Goal: Transaction & Acquisition: Subscribe to service/newsletter

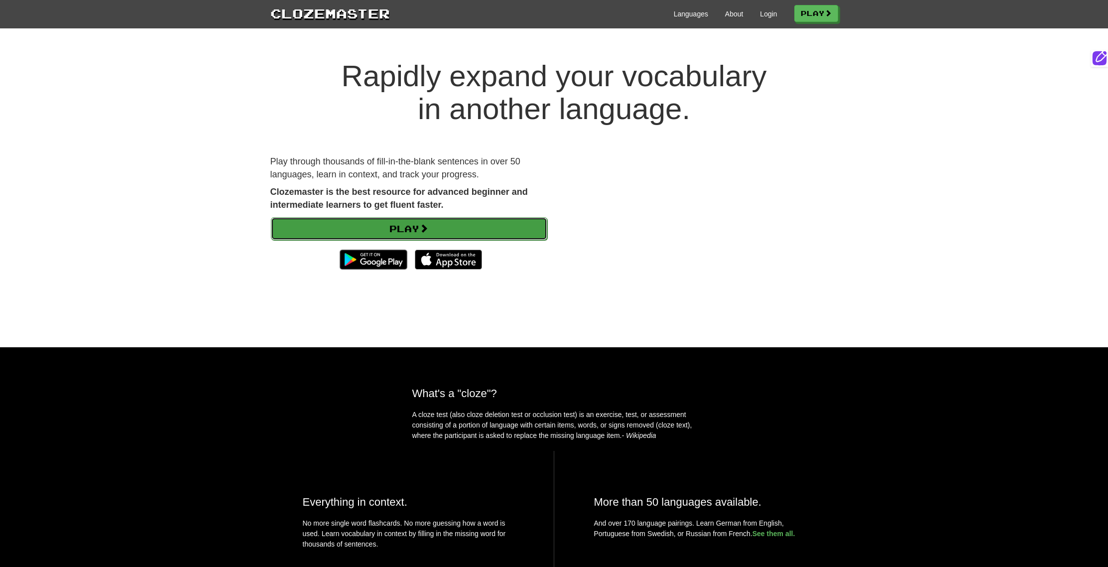
click at [343, 228] on link "Play" at bounding box center [409, 228] width 276 height 23
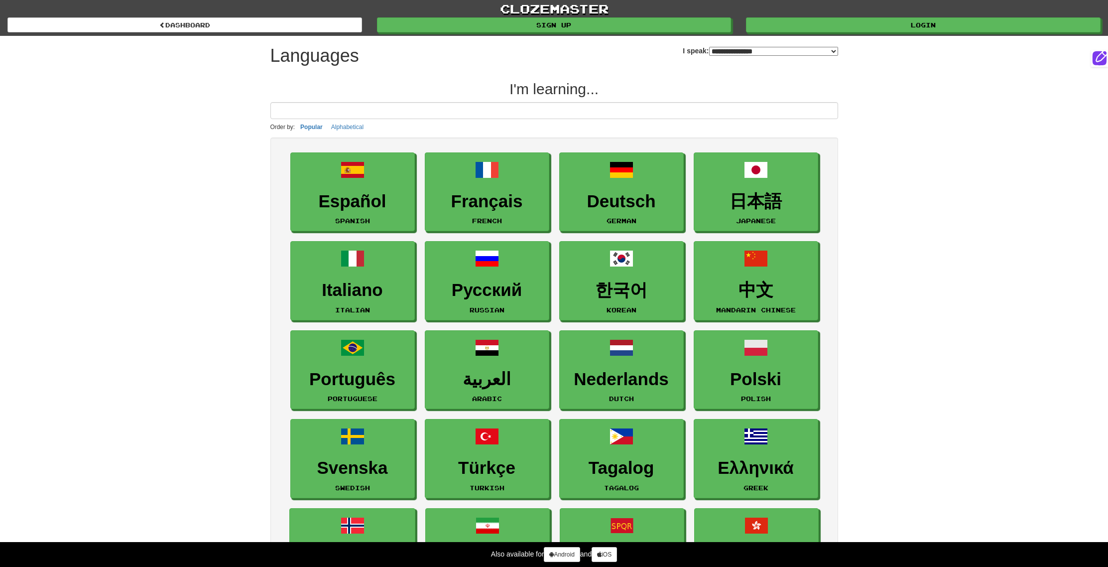
select select "*******"
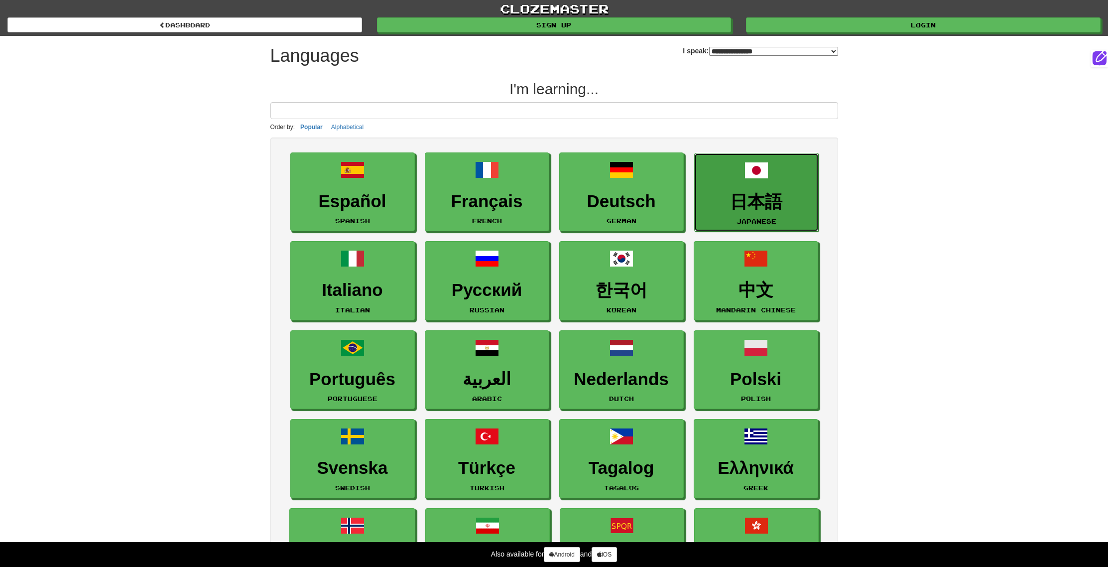
click at [768, 202] on h3 "日本語" at bounding box center [756, 201] width 114 height 19
